Goal: Task Accomplishment & Management: Manage account settings

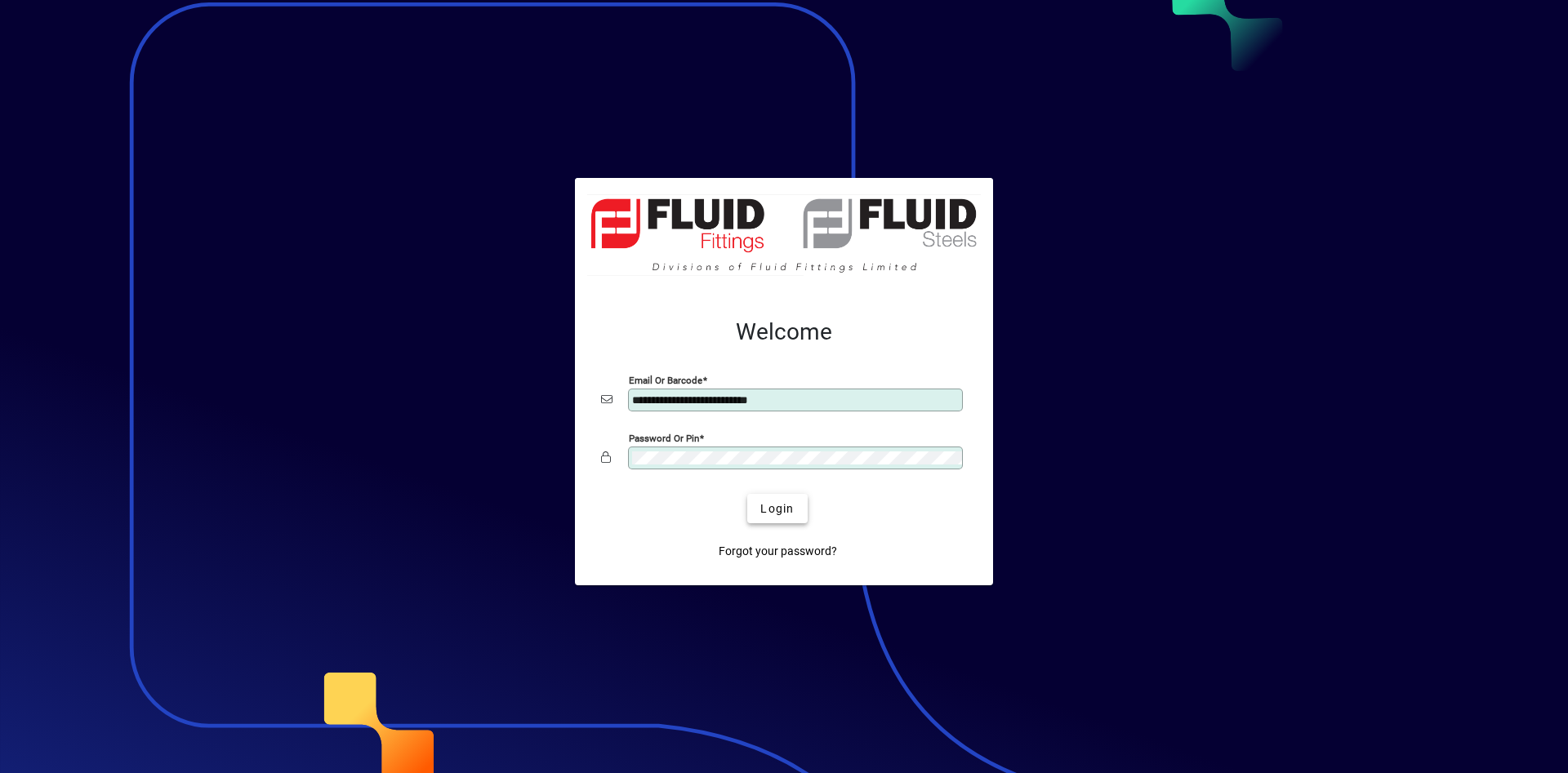
drag, startPoint x: 779, startPoint y: 513, endPoint x: 761, endPoint y: 524, distance: 21.1
click at [778, 520] on button "Login" at bounding box center [777, 508] width 60 height 29
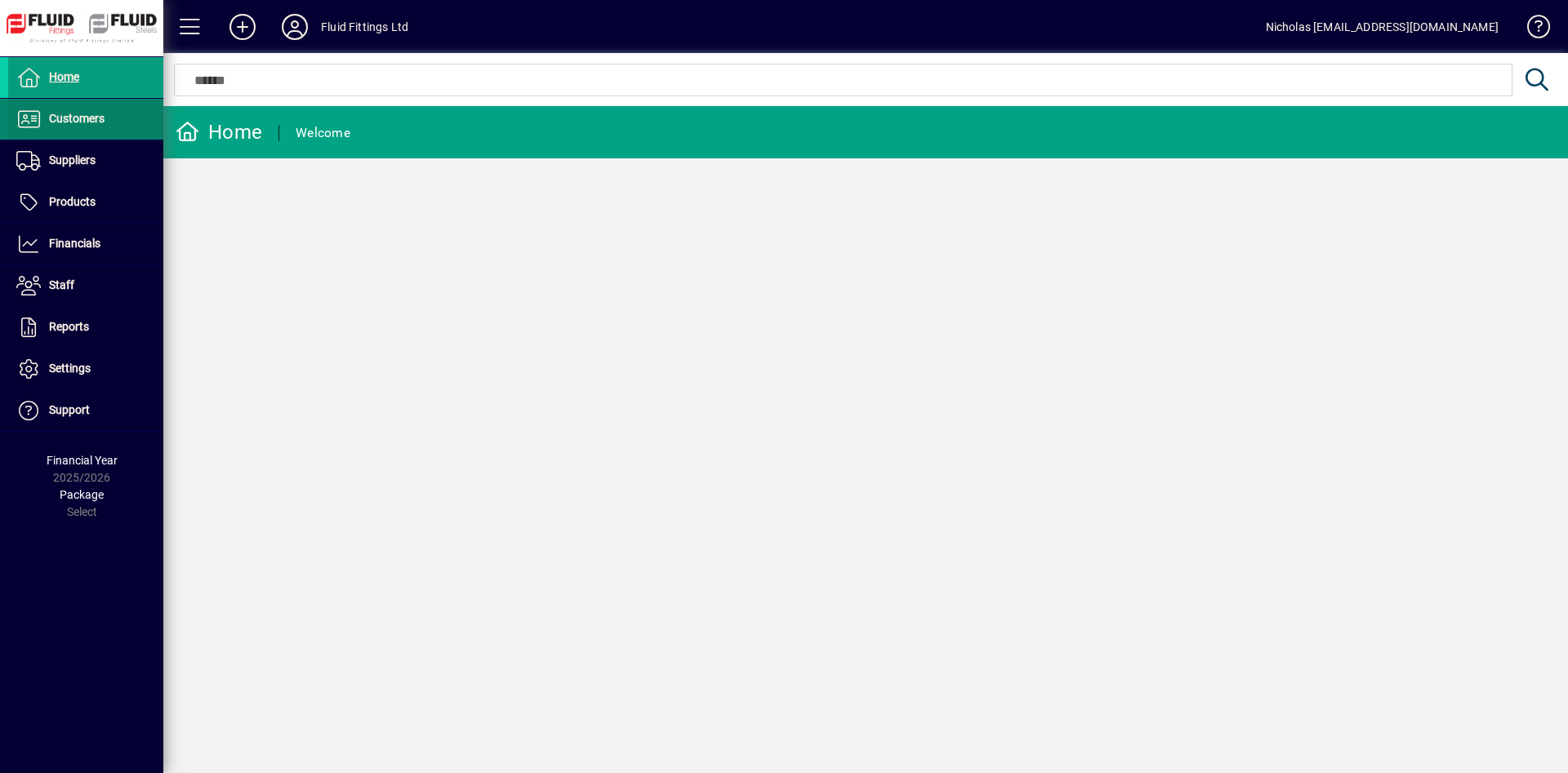
click at [103, 120] on span "Customers" at bounding box center [77, 118] width 55 height 13
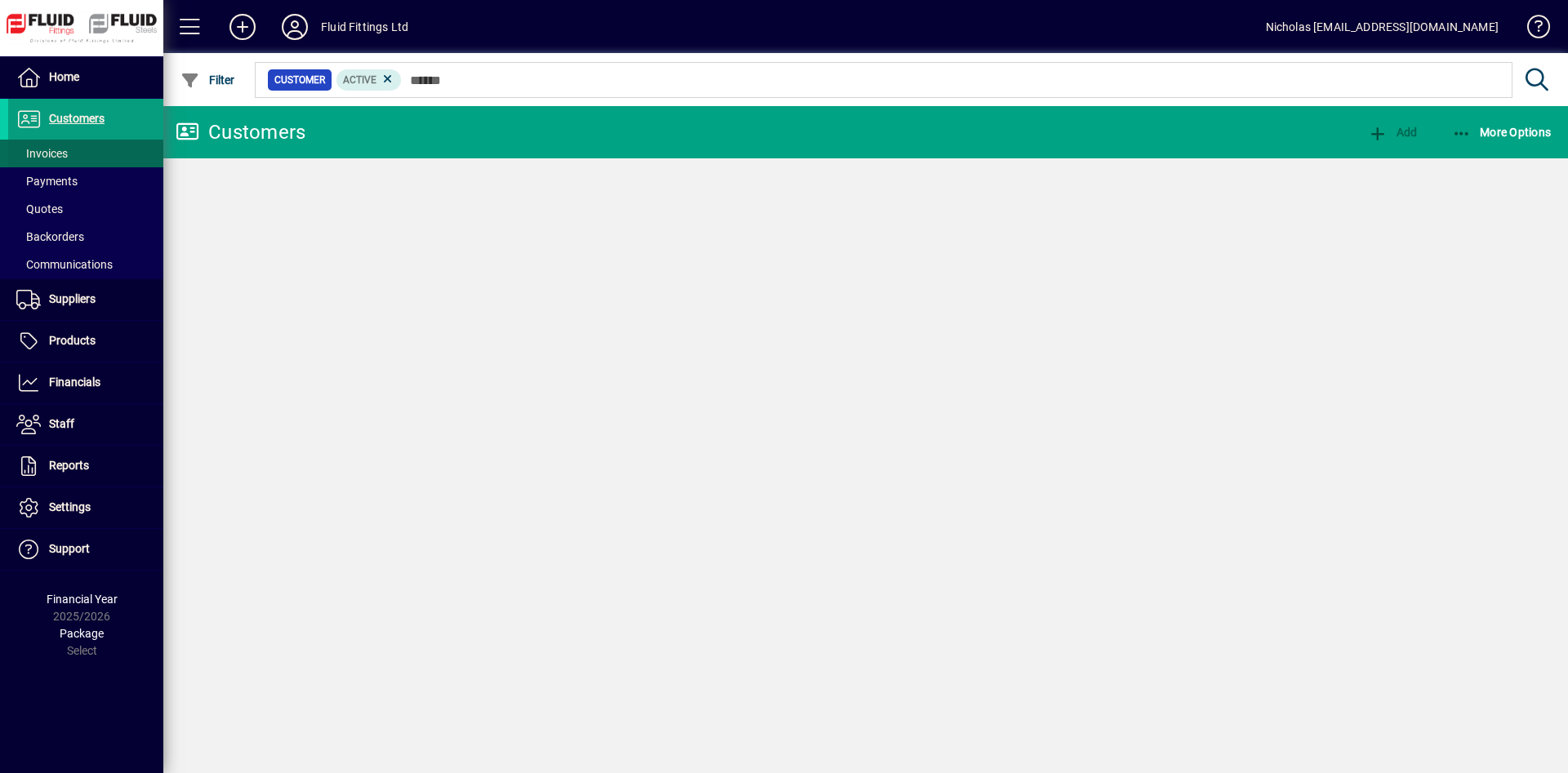
click at [99, 147] on span at bounding box center [86, 154] width 155 height 39
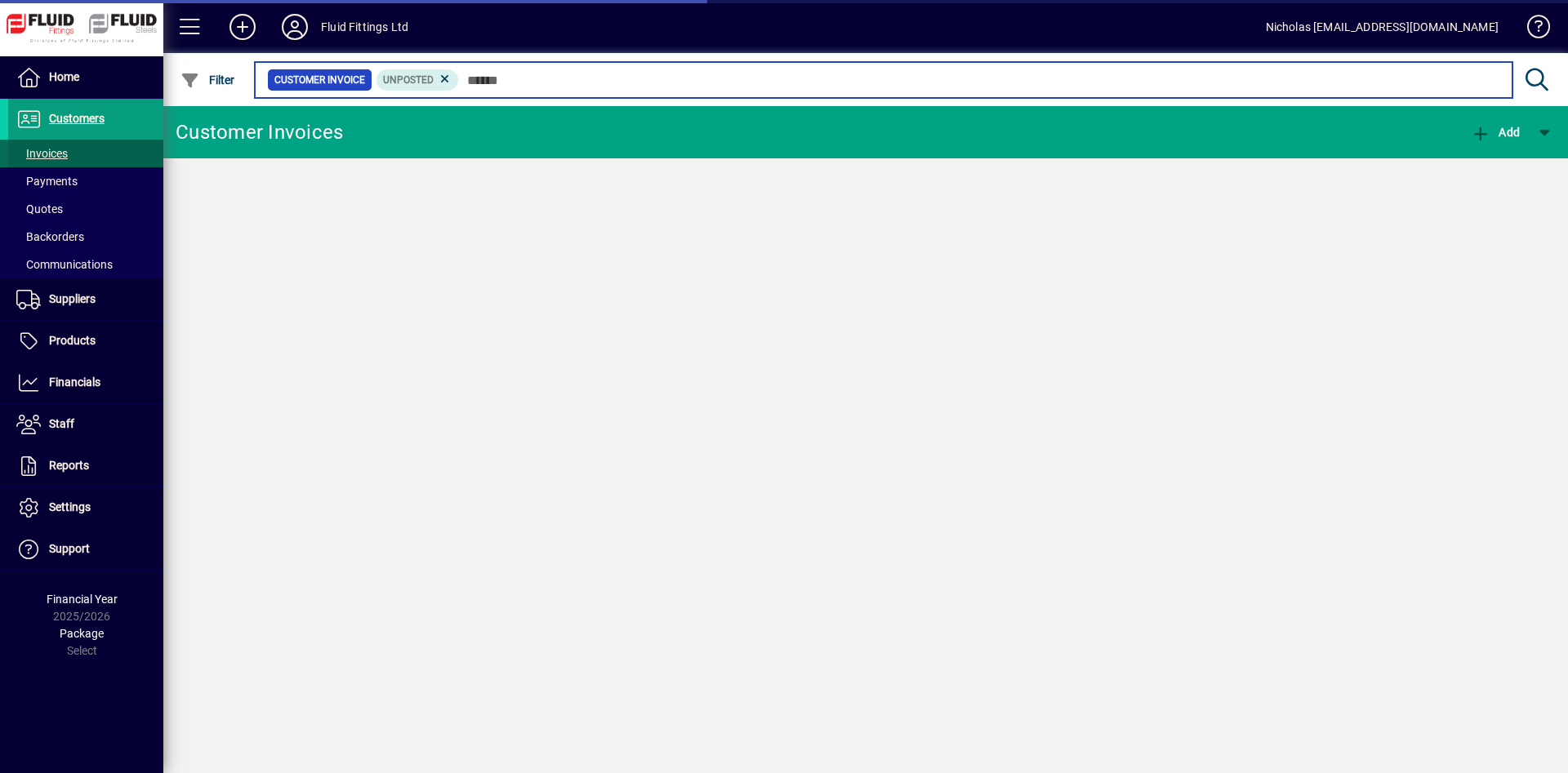
click at [783, 72] on input "text" at bounding box center [979, 80] width 1040 height 23
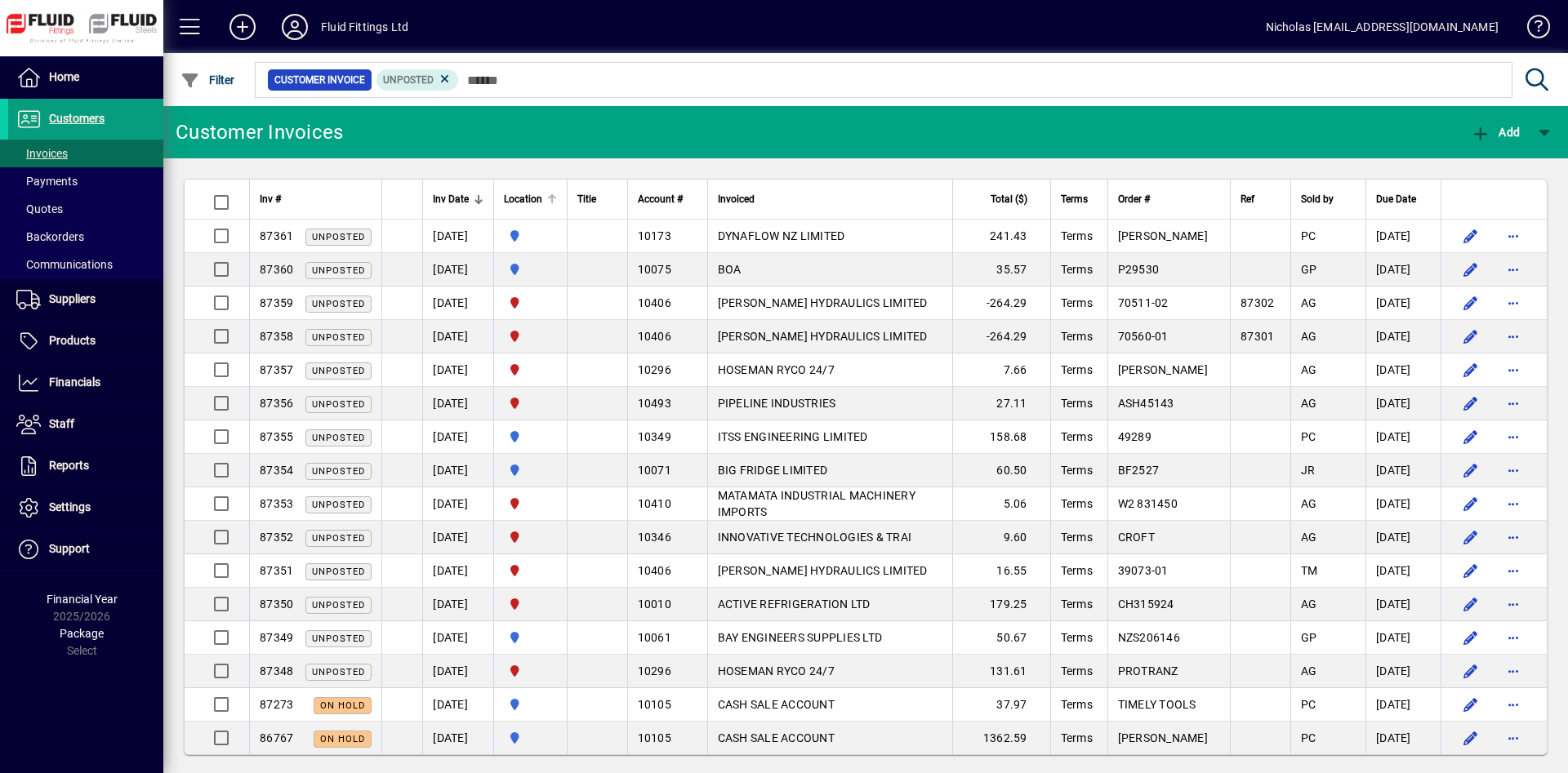
click at [553, 195] on div at bounding box center [550, 196] width 4 height 4
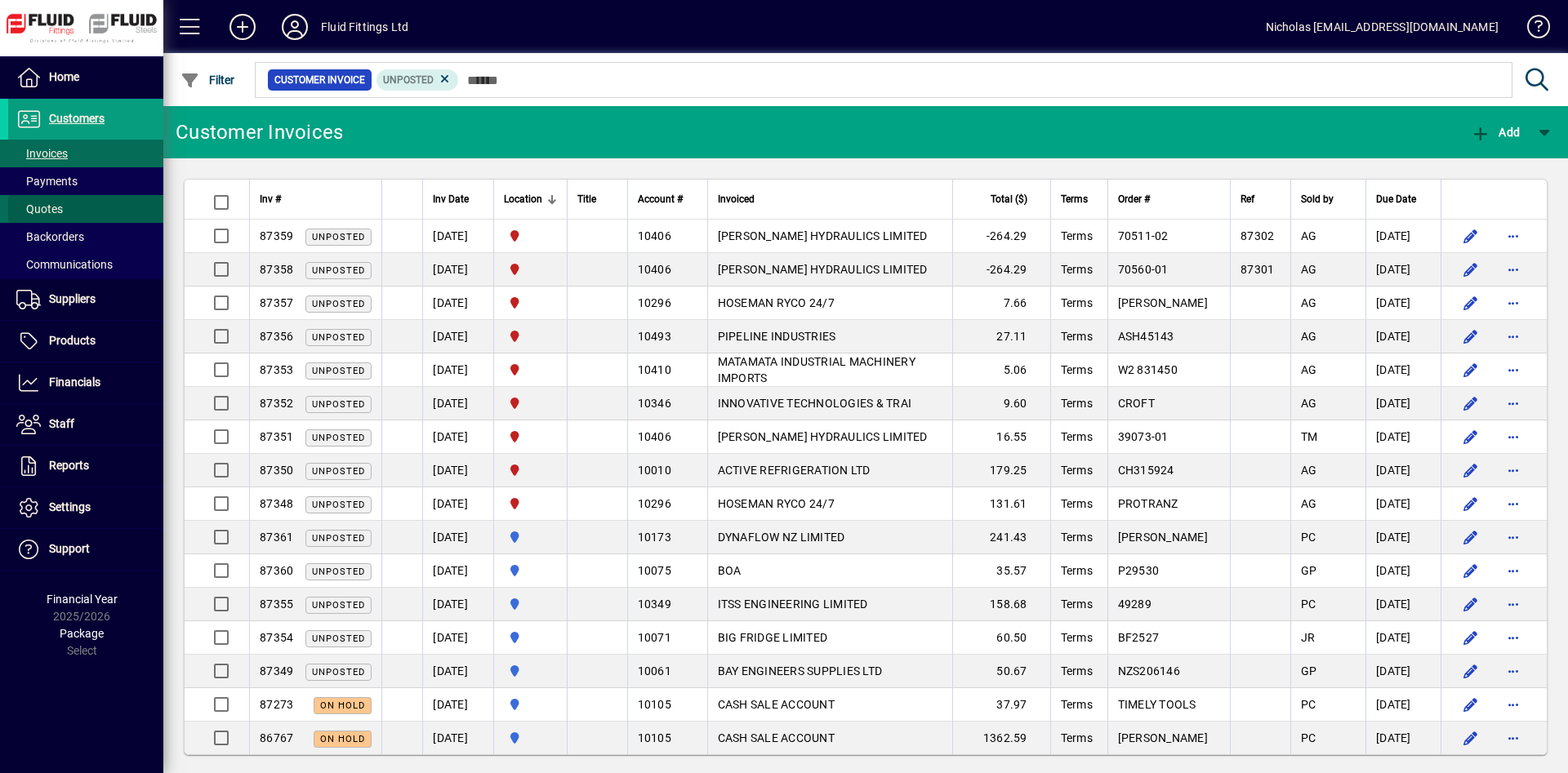
click at [82, 194] on span at bounding box center [86, 209] width 155 height 39
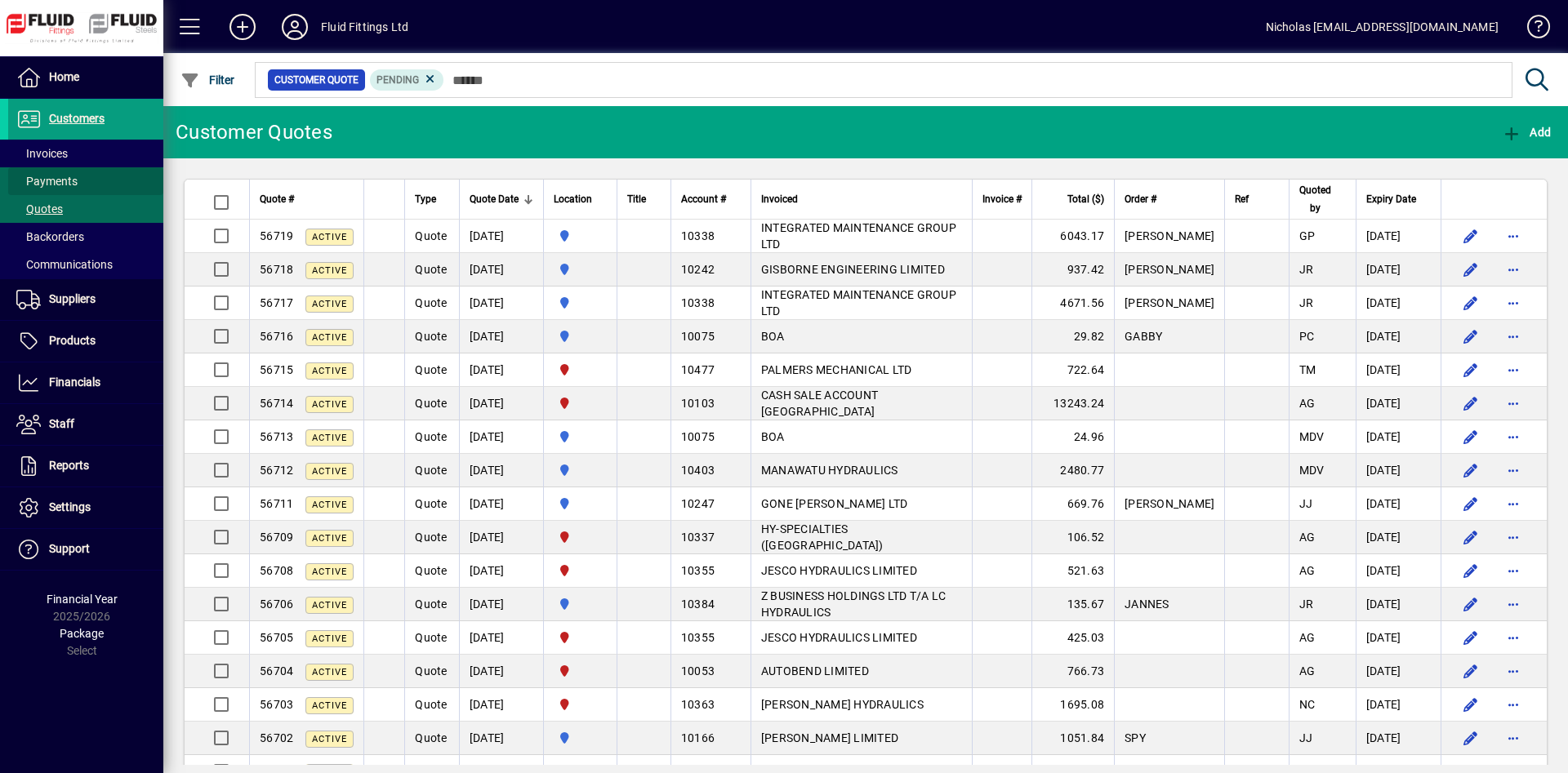
click at [88, 182] on span at bounding box center [86, 181] width 155 height 39
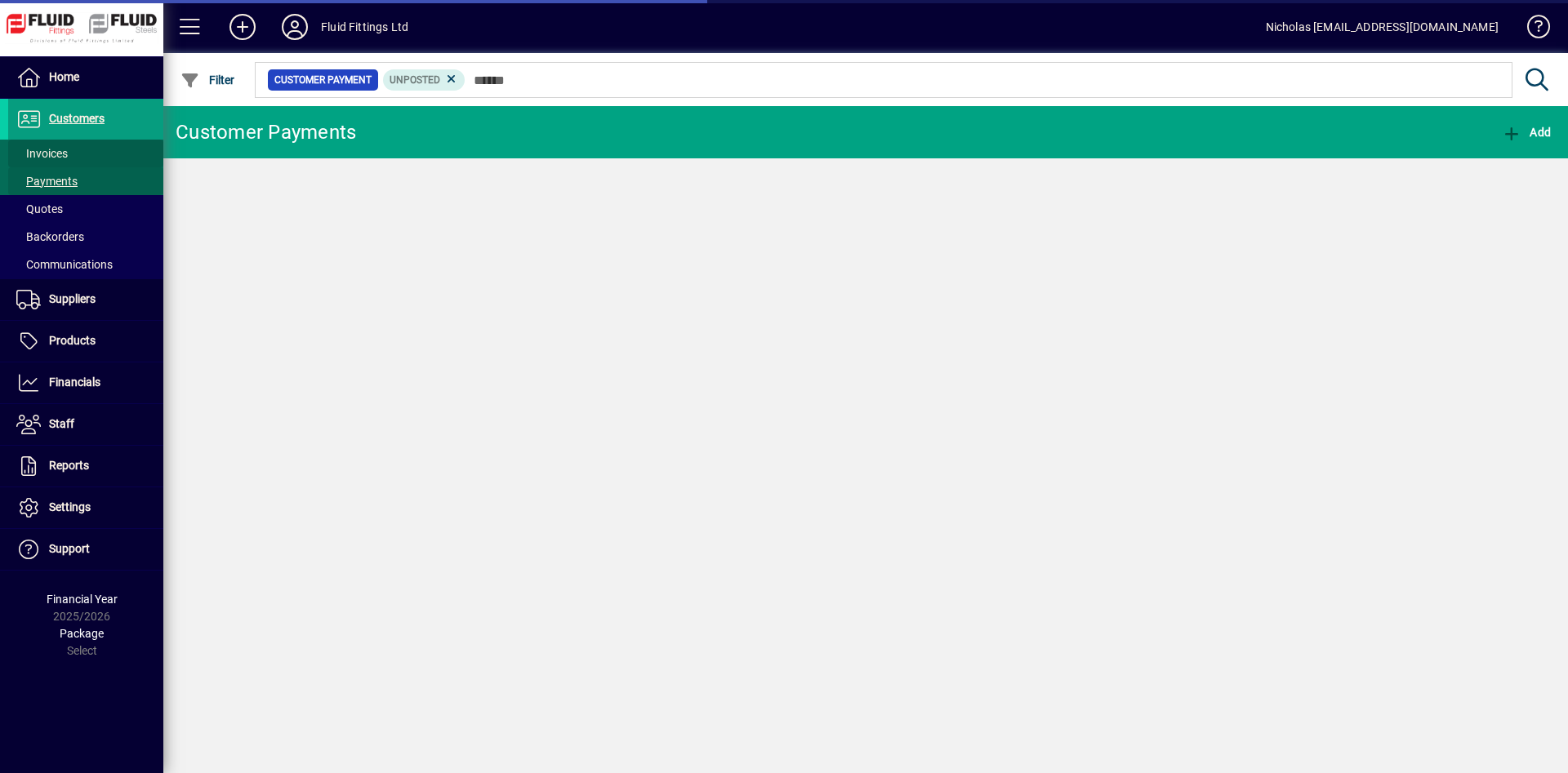
click at [110, 151] on span at bounding box center [86, 154] width 155 height 39
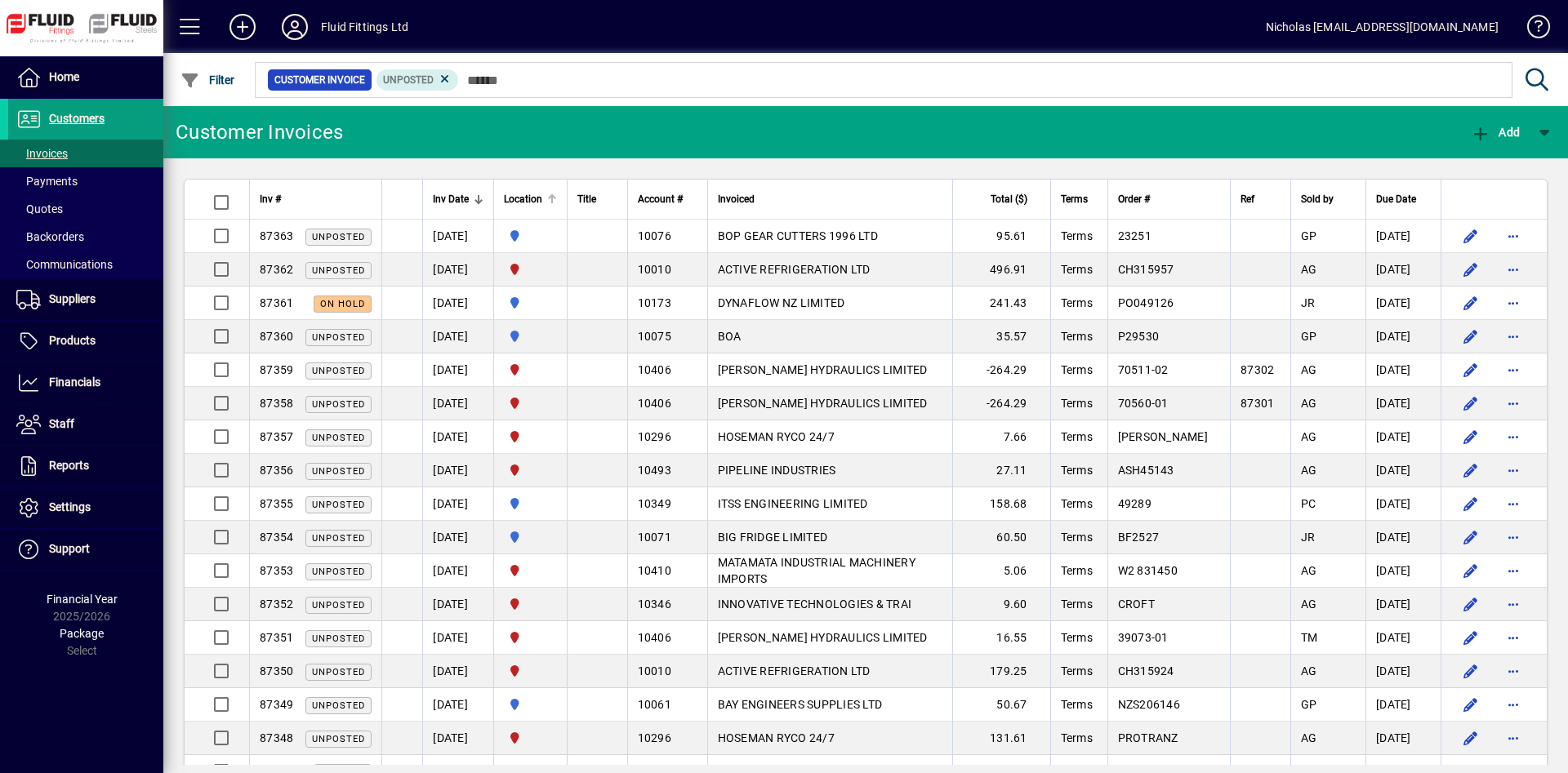
click at [557, 194] on div "Location" at bounding box center [530, 199] width 53 height 18
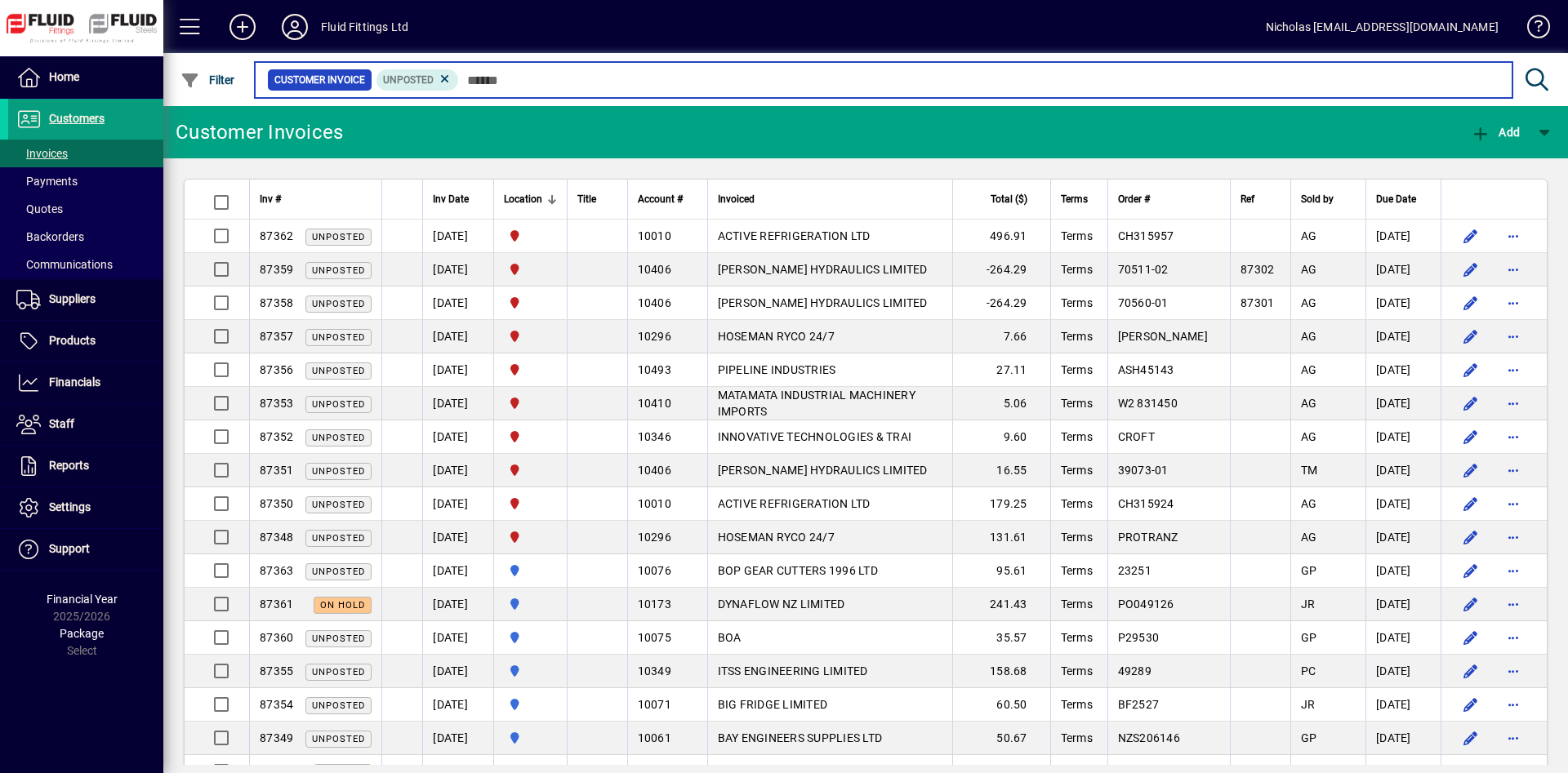
click at [685, 76] on input "text" at bounding box center [979, 80] width 1040 height 23
click at [575, 79] on input "text" at bounding box center [979, 80] width 1040 height 23
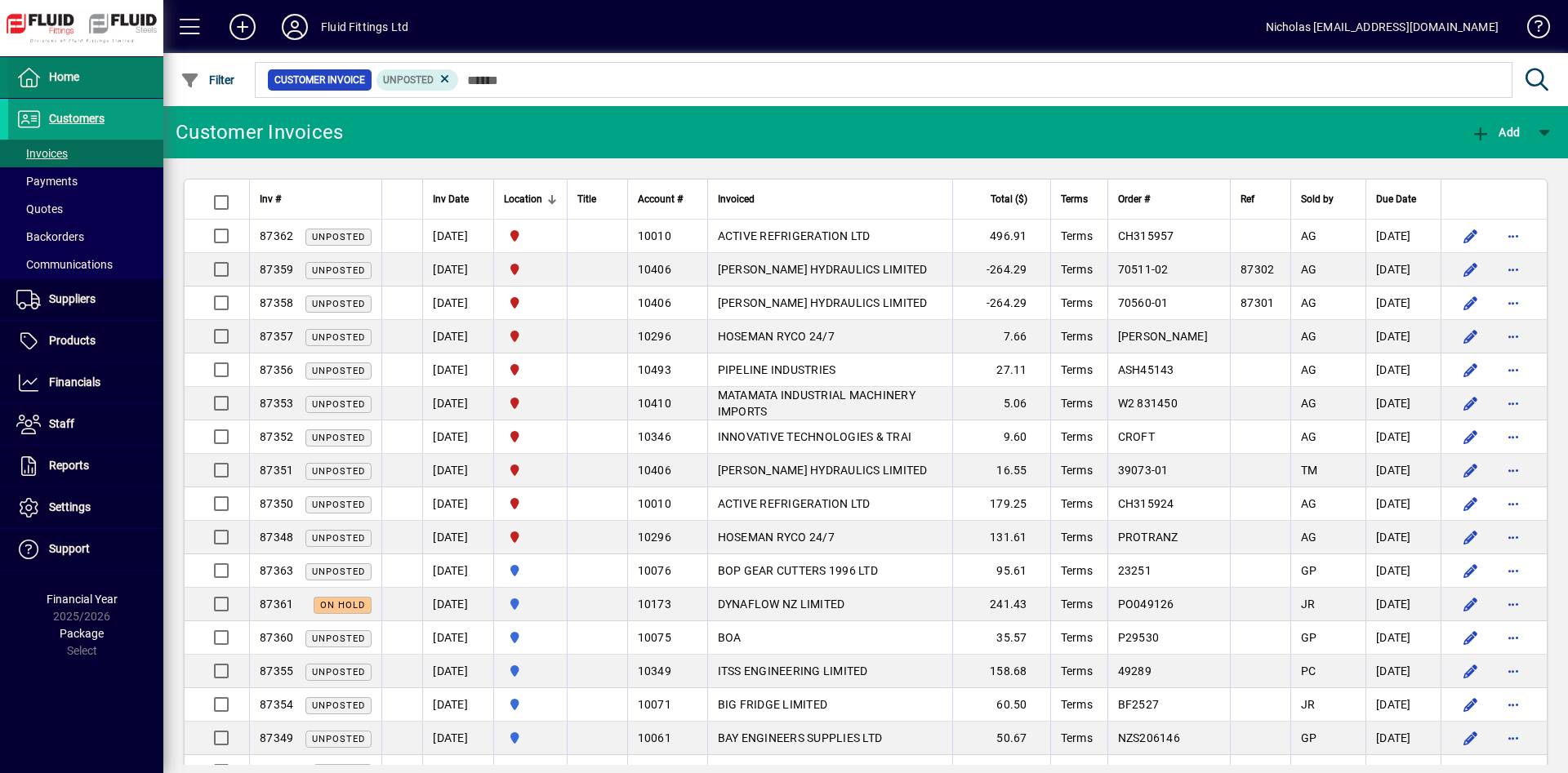
click at [120, 80] on span at bounding box center [86, 78] width 155 height 39
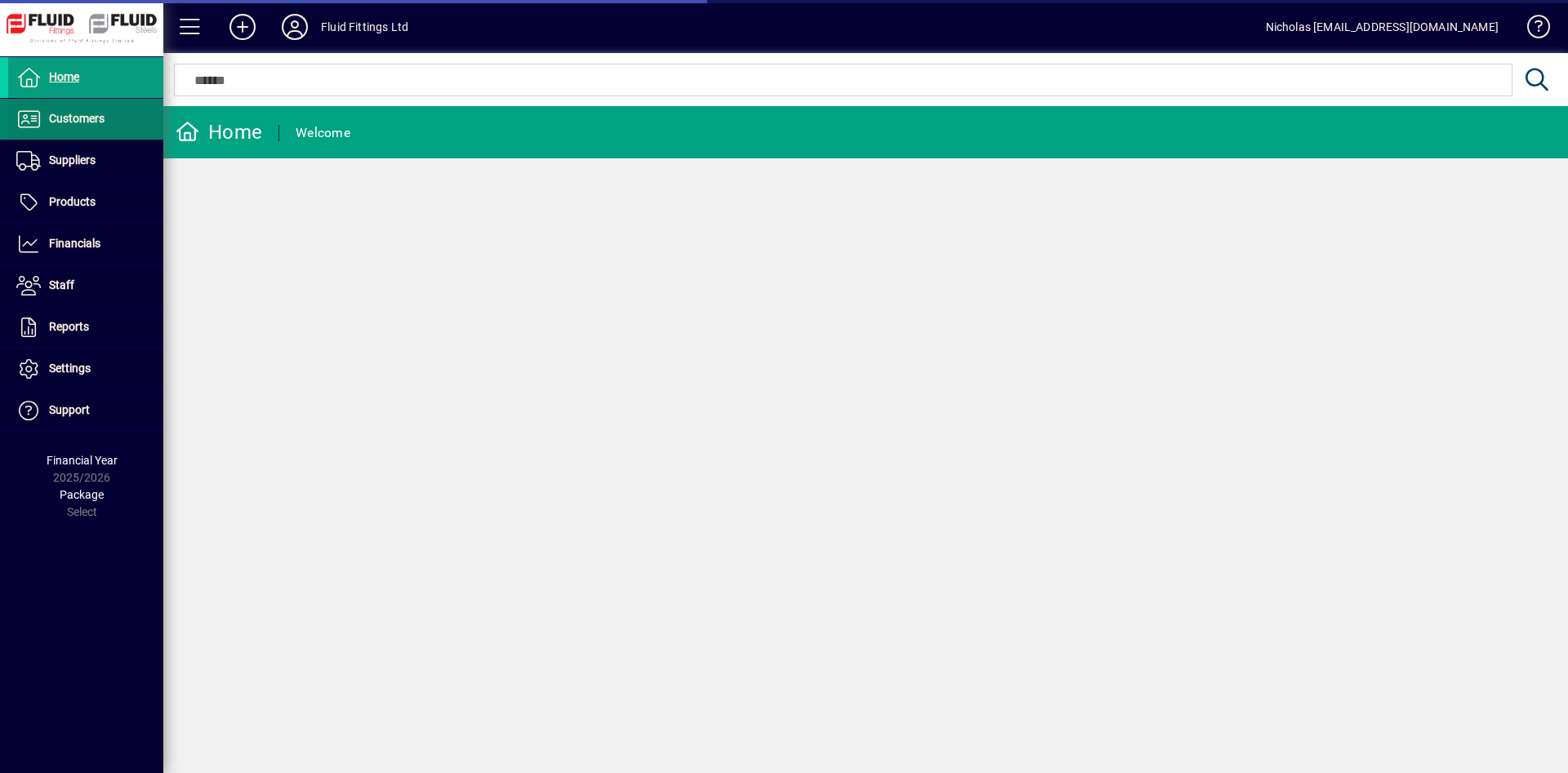
click at [139, 132] on span at bounding box center [86, 120] width 155 height 39
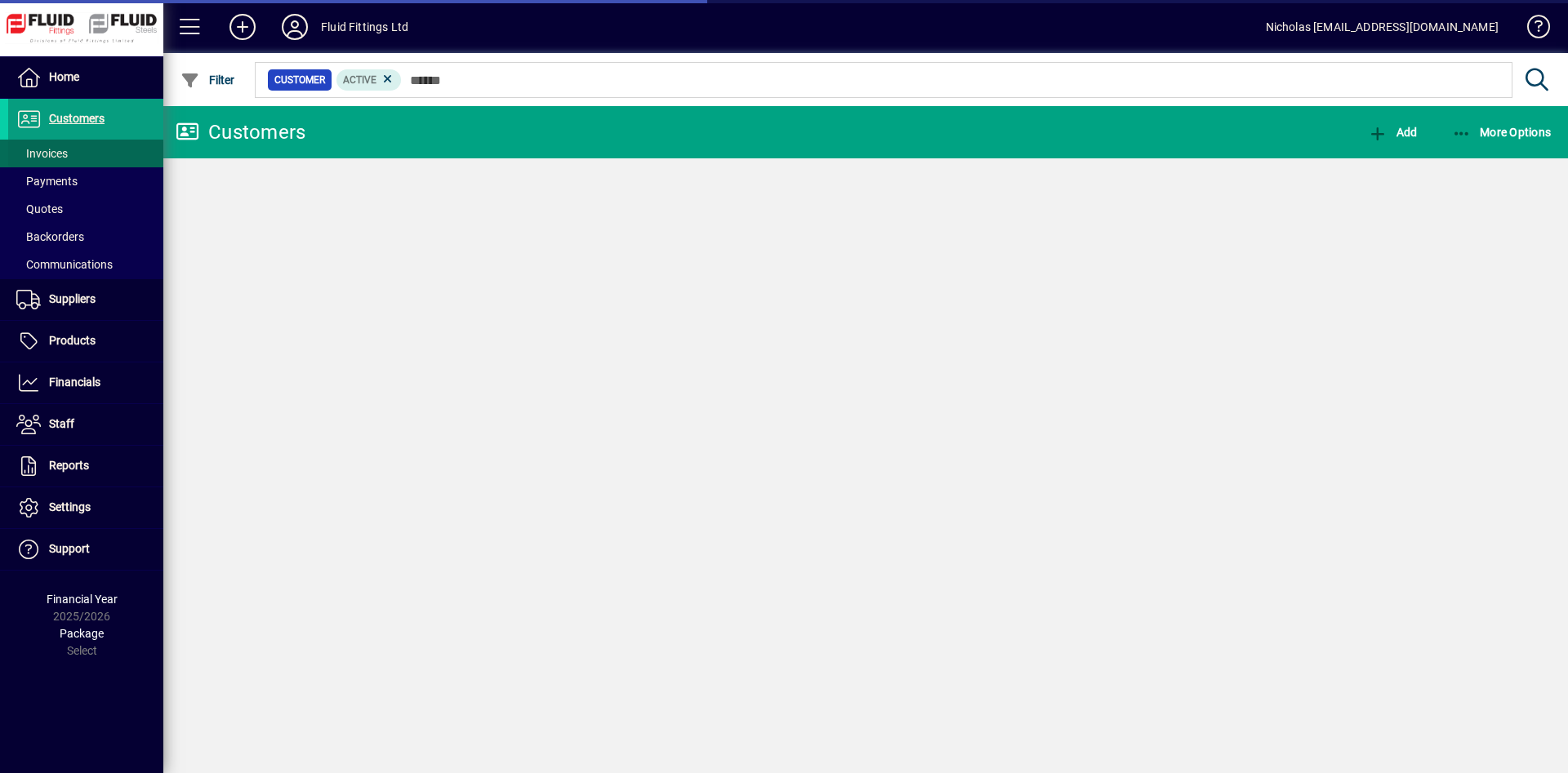
click at [129, 157] on span at bounding box center [86, 154] width 155 height 39
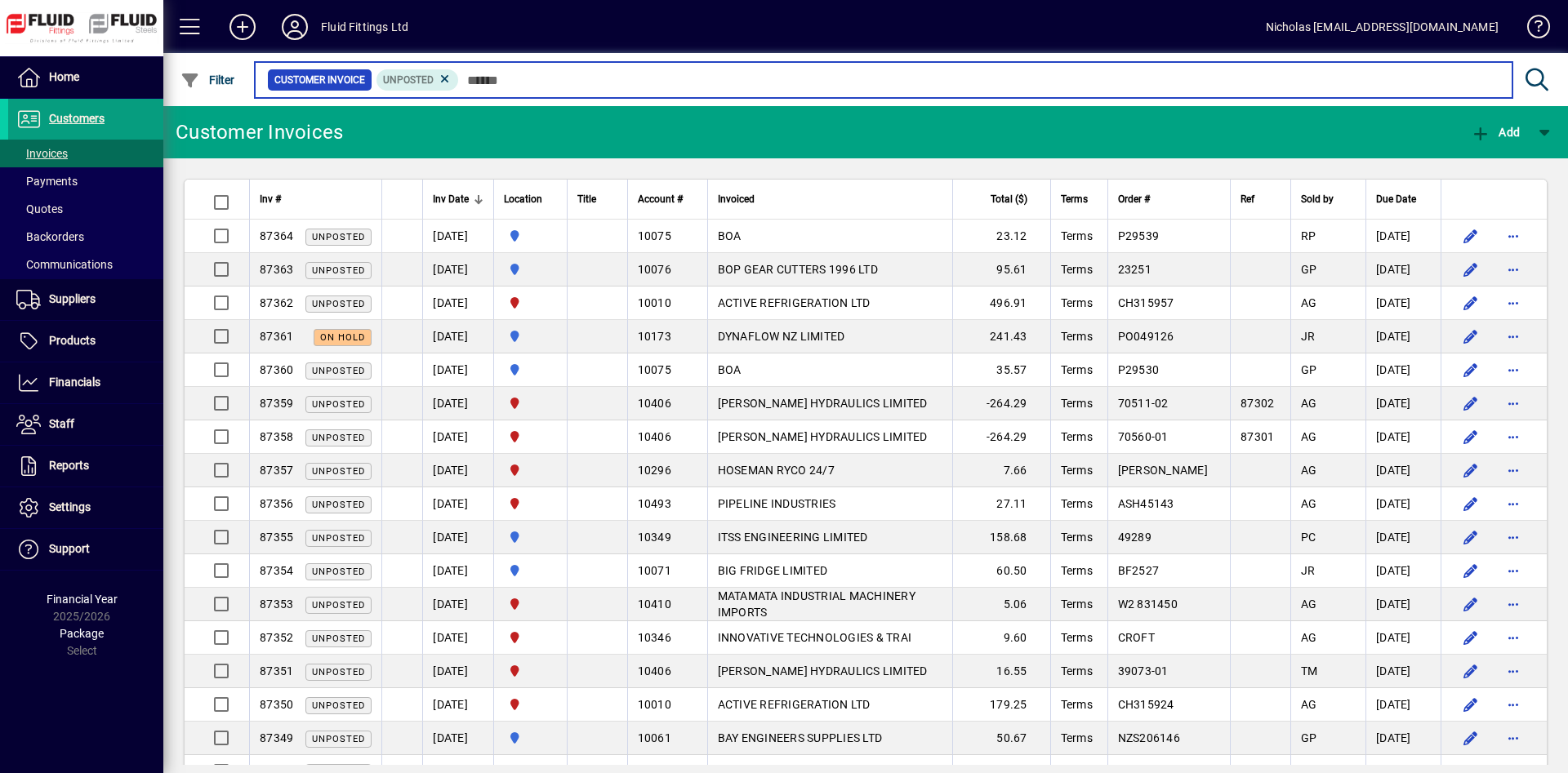
click at [559, 86] on input "text" at bounding box center [979, 80] width 1040 height 23
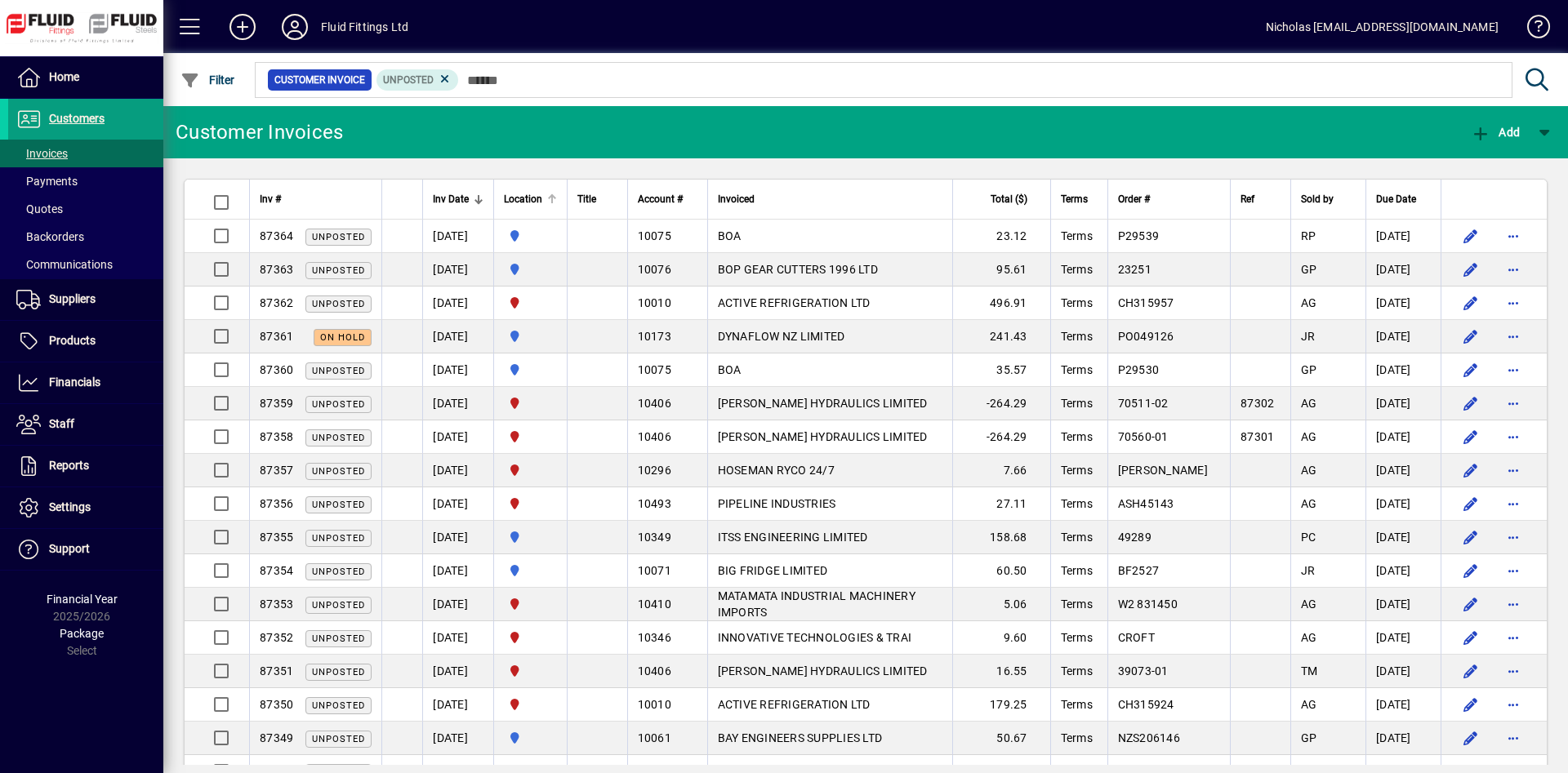
click at [557, 194] on div "Location" at bounding box center [530, 199] width 53 height 18
click at [557, 195] on div at bounding box center [552, 195] width 10 height 2
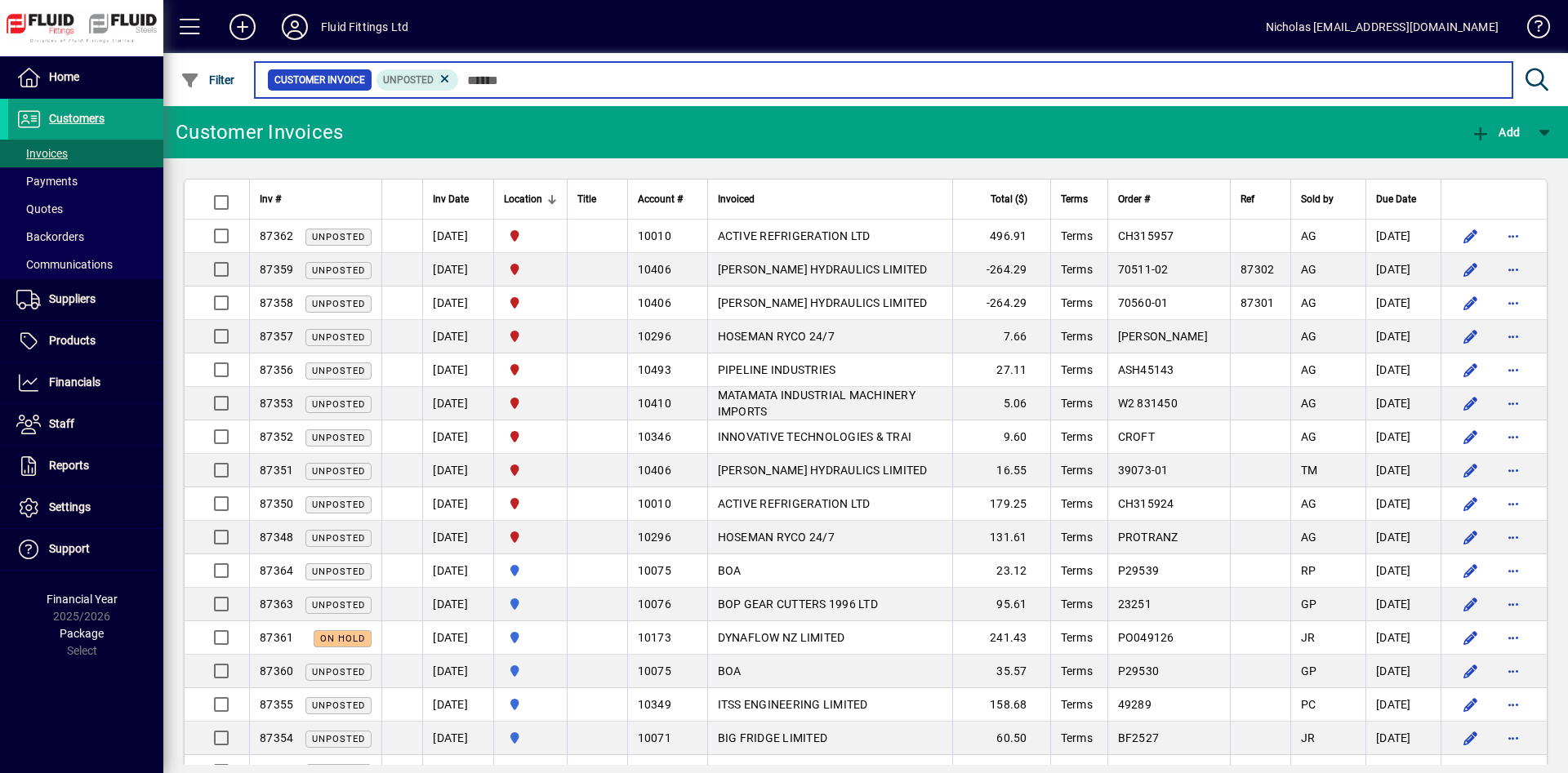
click at [626, 88] on input "text" at bounding box center [979, 80] width 1040 height 23
click at [713, 76] on input "text" at bounding box center [979, 80] width 1040 height 23
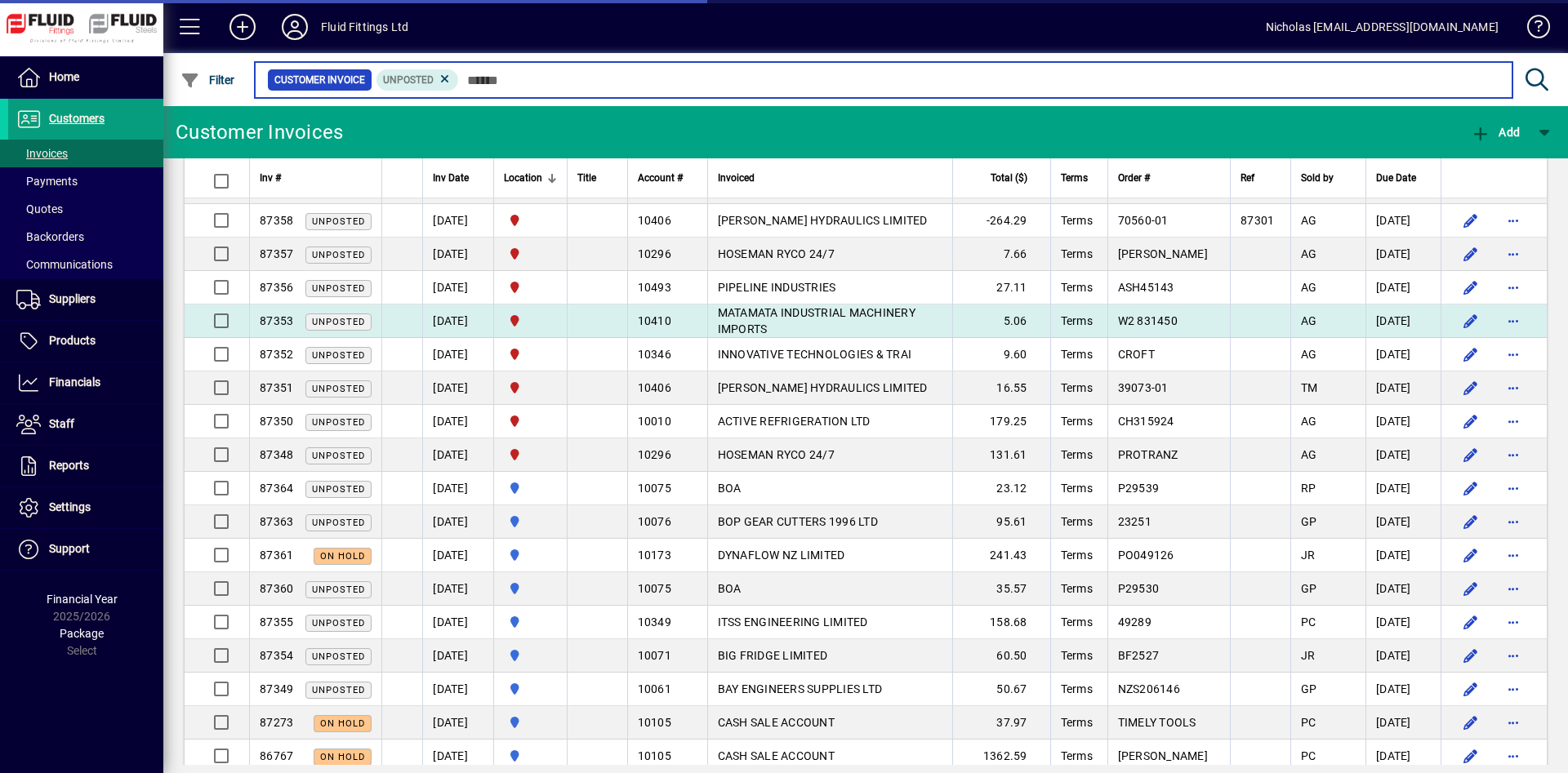
scroll to position [128, 0]
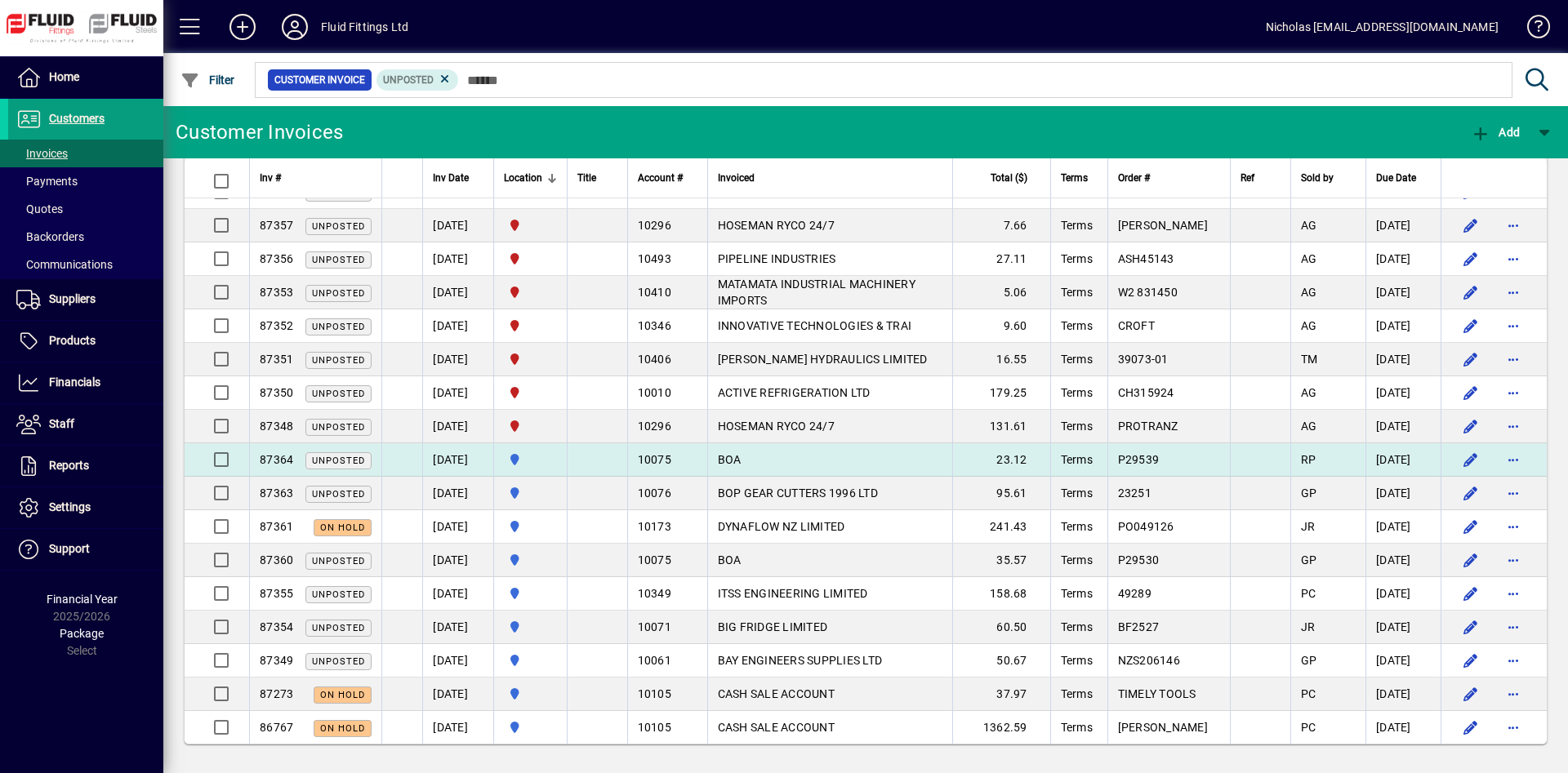
click at [883, 457] on td "BOA" at bounding box center [830, 460] width 245 height 33
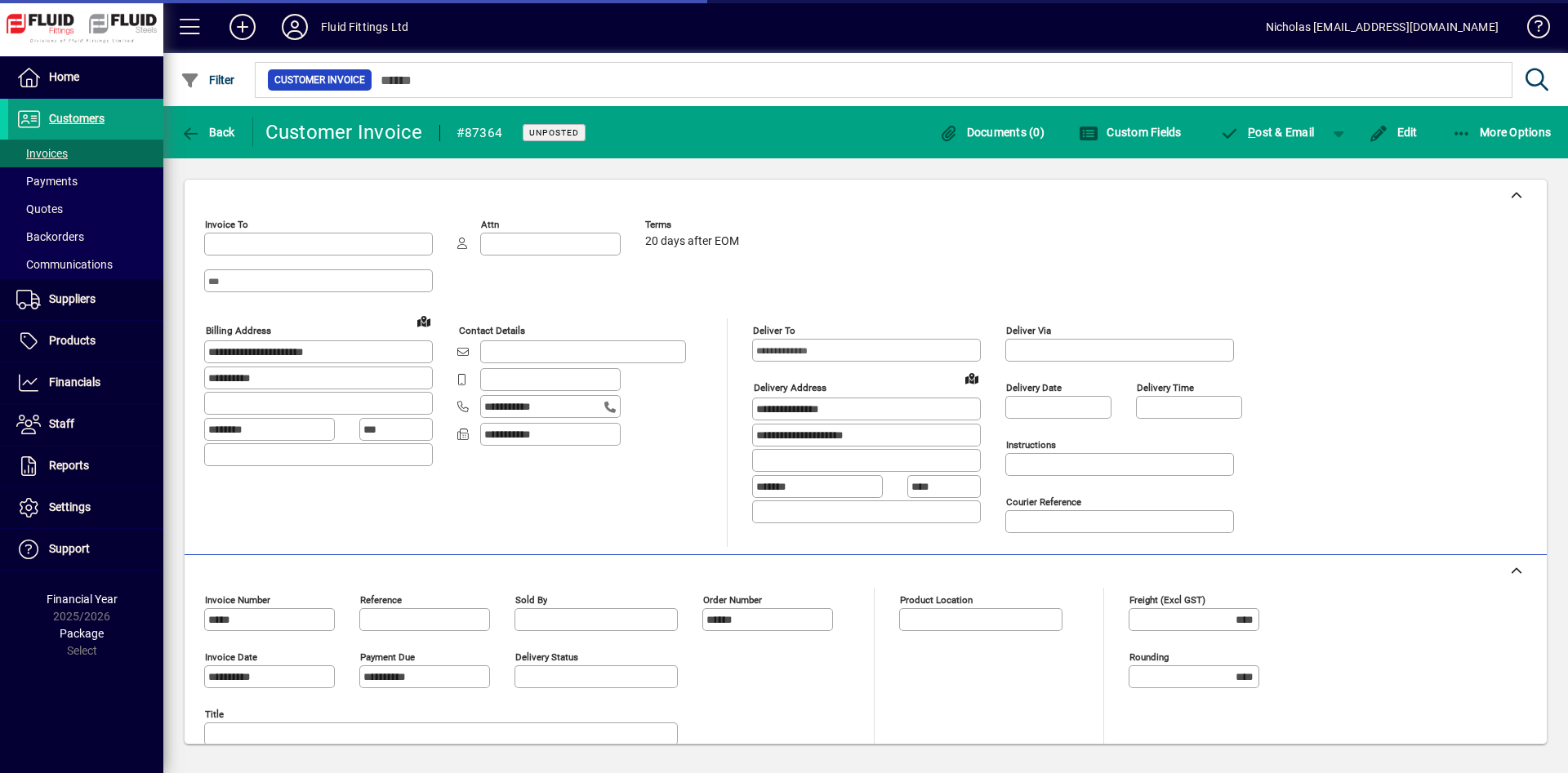
type input "**********"
type input "********"
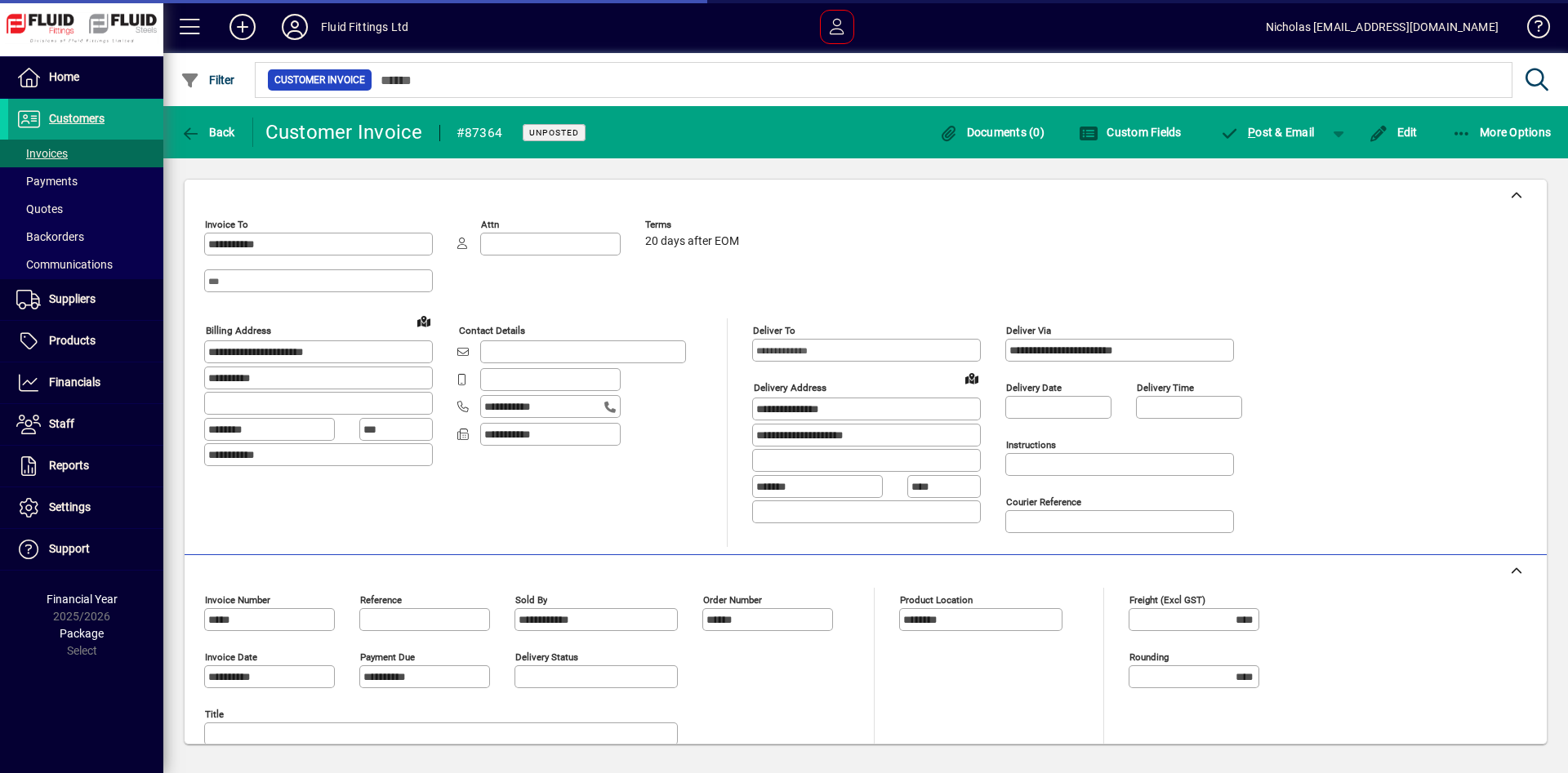
type input "**********"
click at [211, 129] on span "Back" at bounding box center [207, 132] width 54 height 13
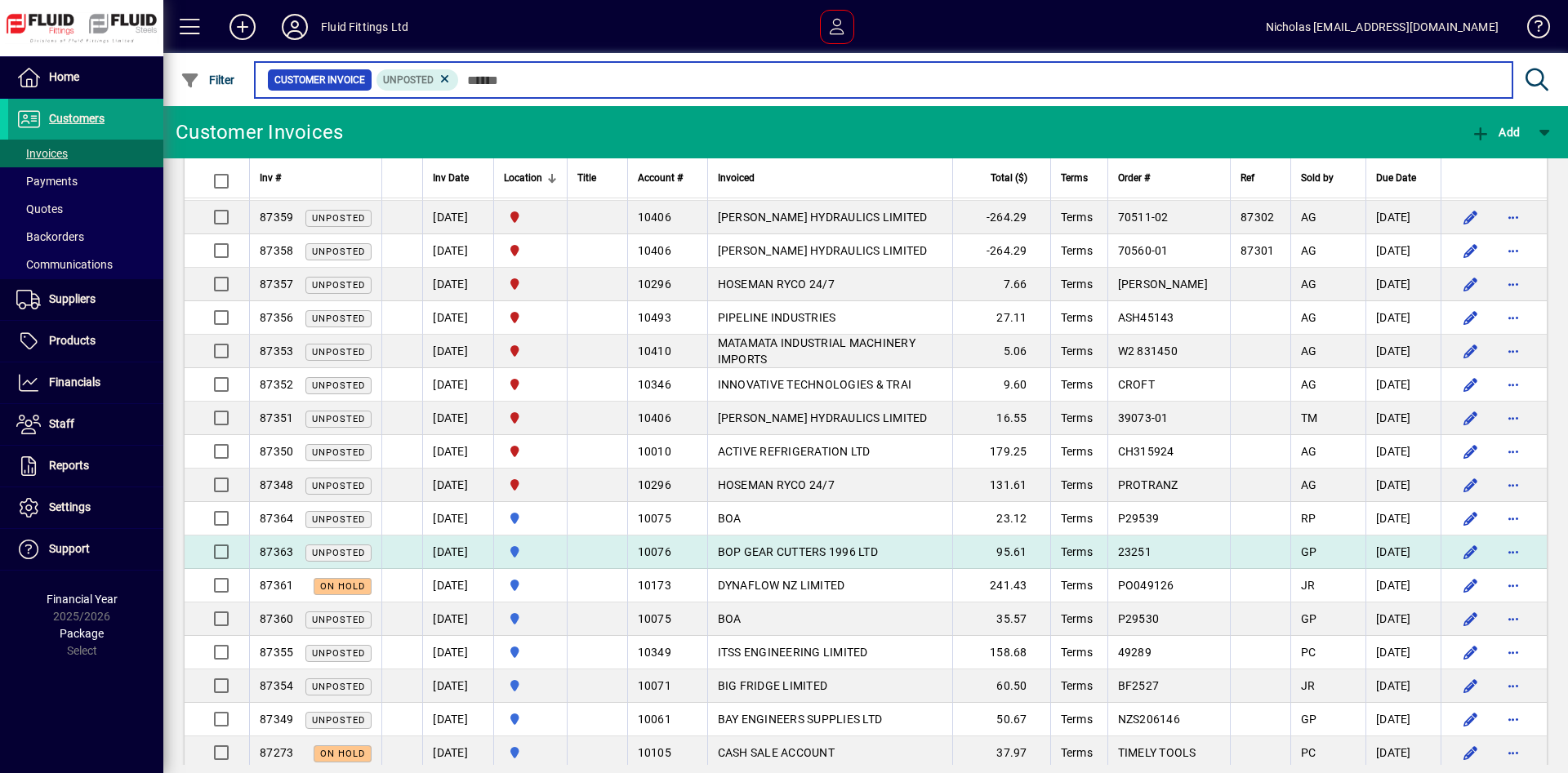
scroll to position [128, 0]
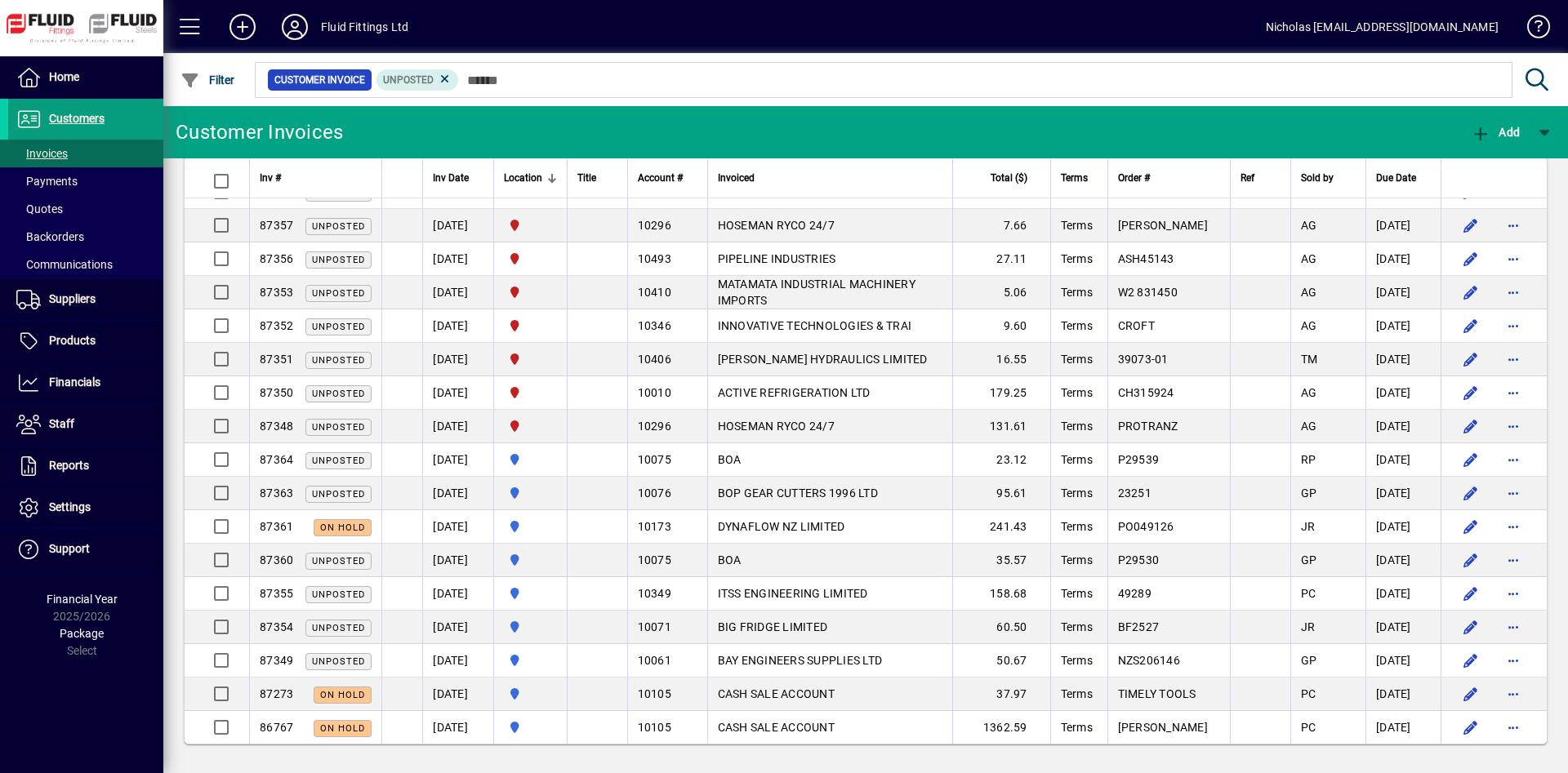
click at [557, 178] on div at bounding box center [552, 178] width 10 height 10
click at [553, 178] on div at bounding box center [552, 178] width 2 height 8
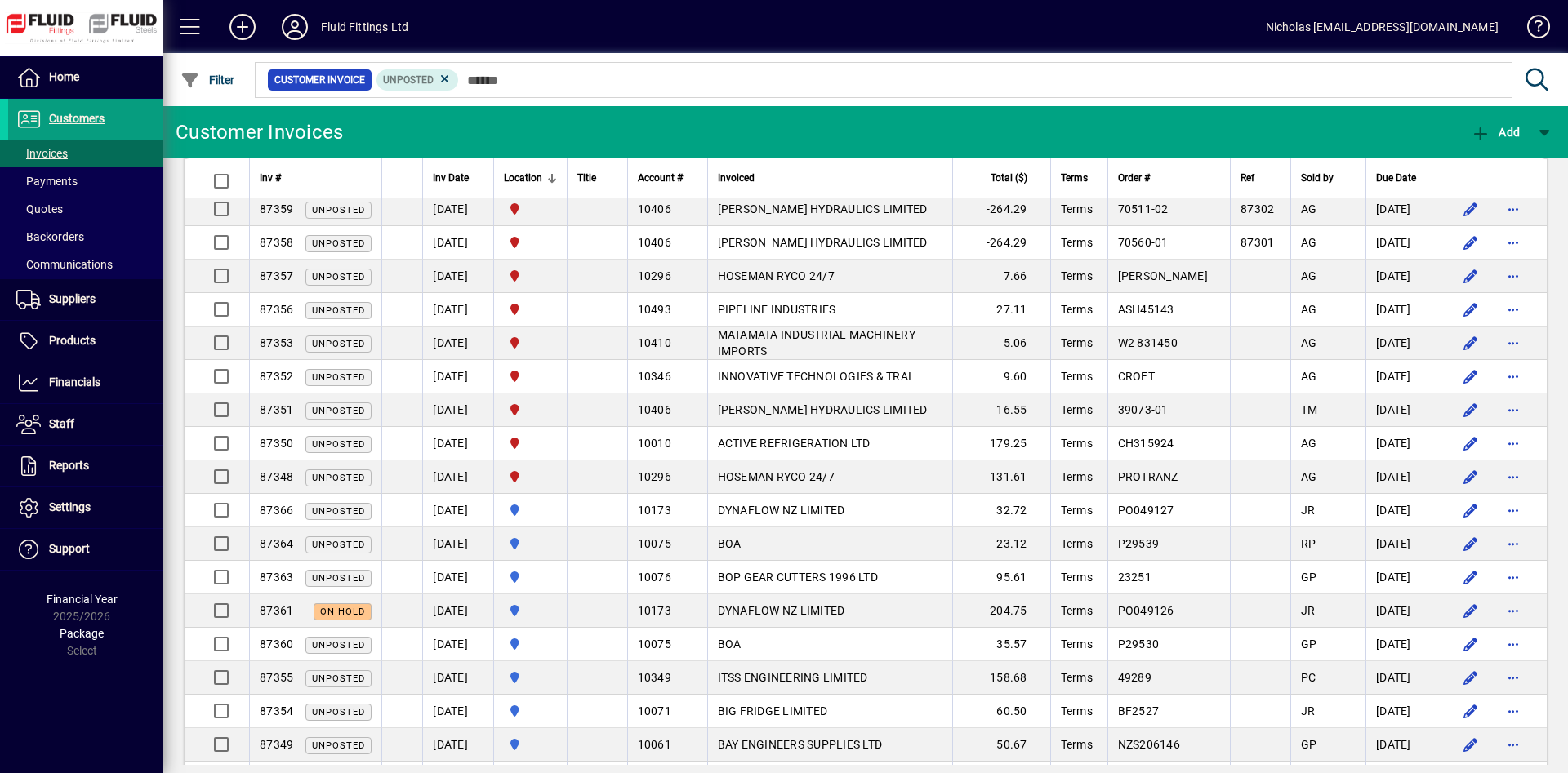
click at [757, 68] on div at bounding box center [955, 62] width 1405 height 18
click at [785, 69] on div at bounding box center [955, 62] width 1405 height 18
click at [130, 186] on span at bounding box center [86, 181] width 155 height 39
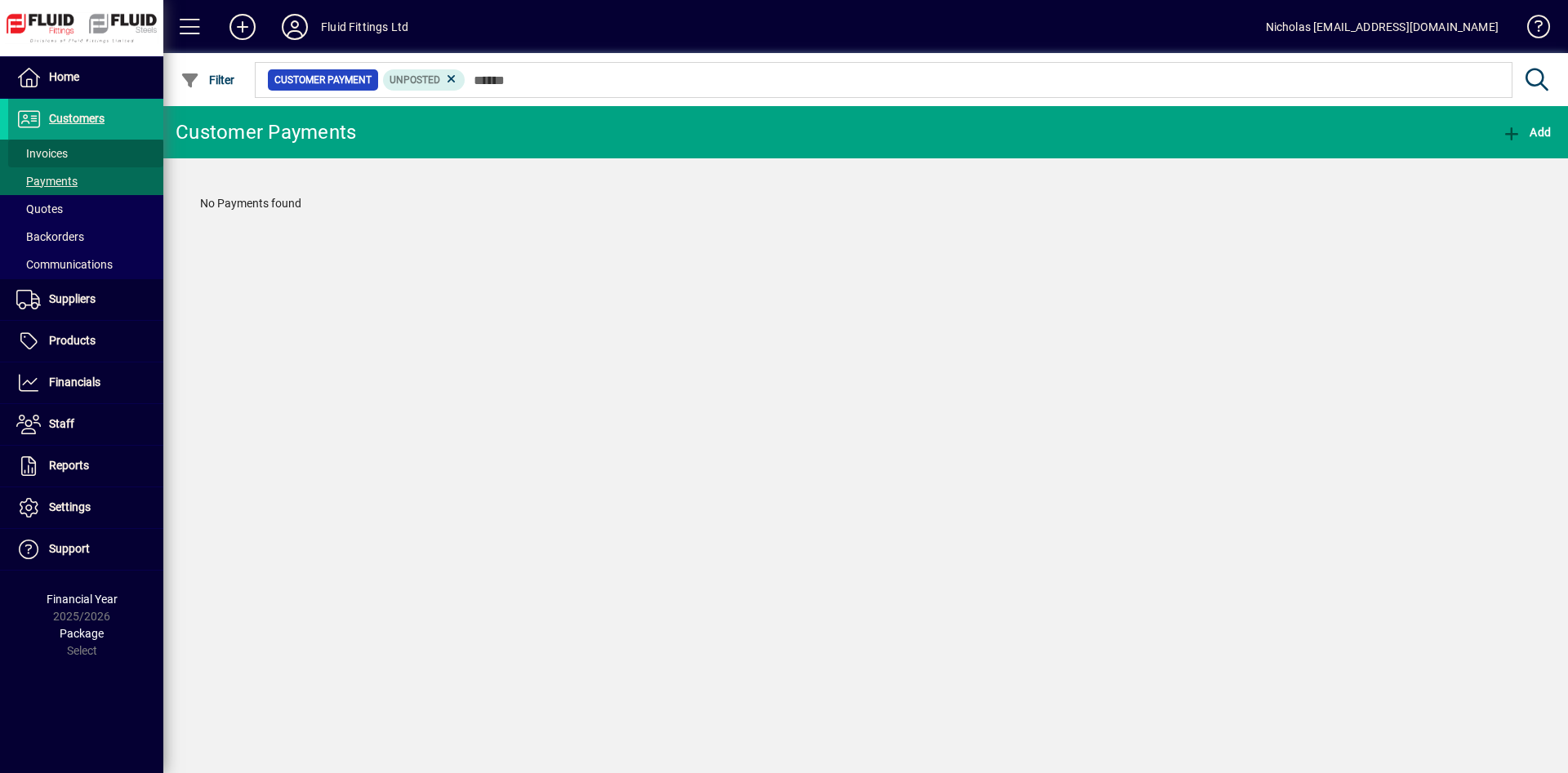
click at [125, 147] on span at bounding box center [86, 154] width 155 height 39
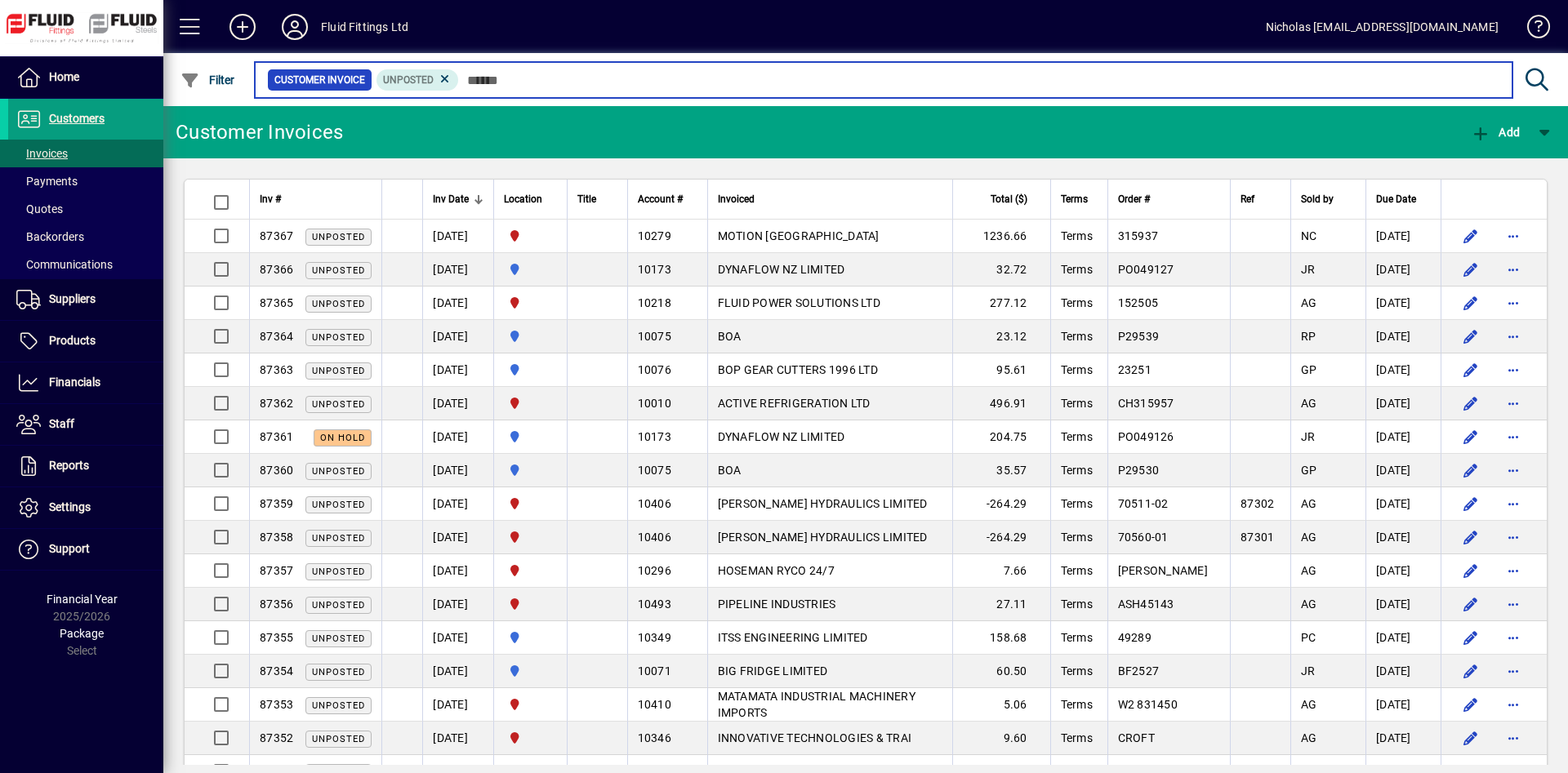
click at [1074, 71] on input "text" at bounding box center [979, 80] width 1040 height 23
click at [1055, 84] on input "text" at bounding box center [979, 80] width 1040 height 23
